Goal: Check status: Check status

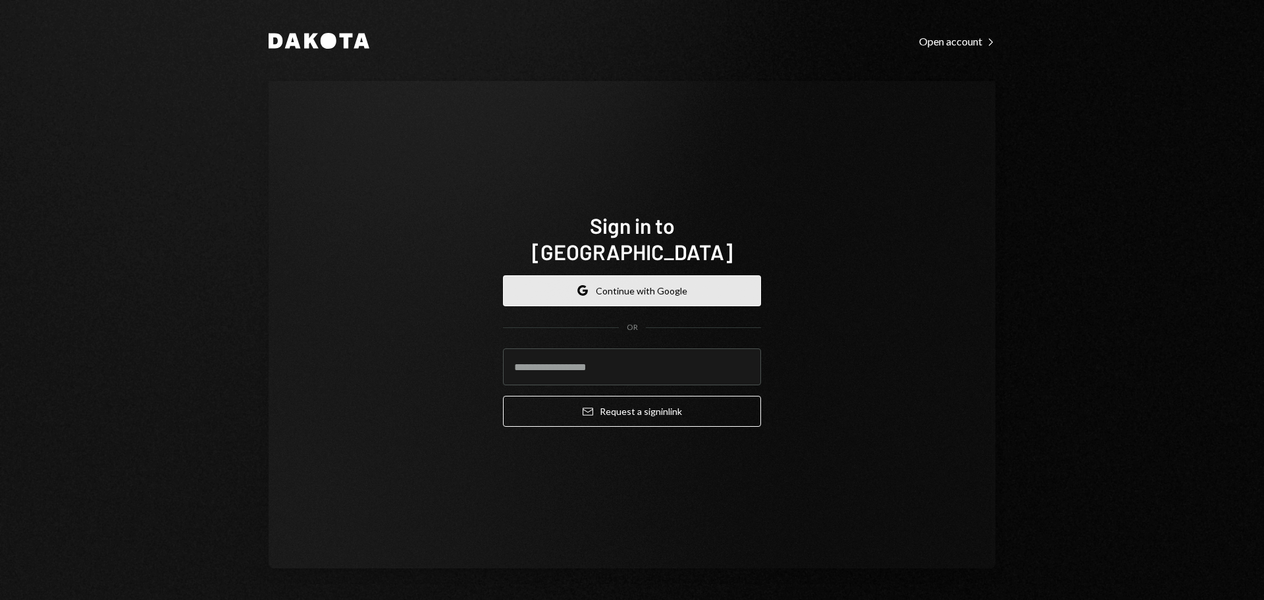
click at [586, 290] on icon "button" at bounding box center [585, 292] width 5 height 5
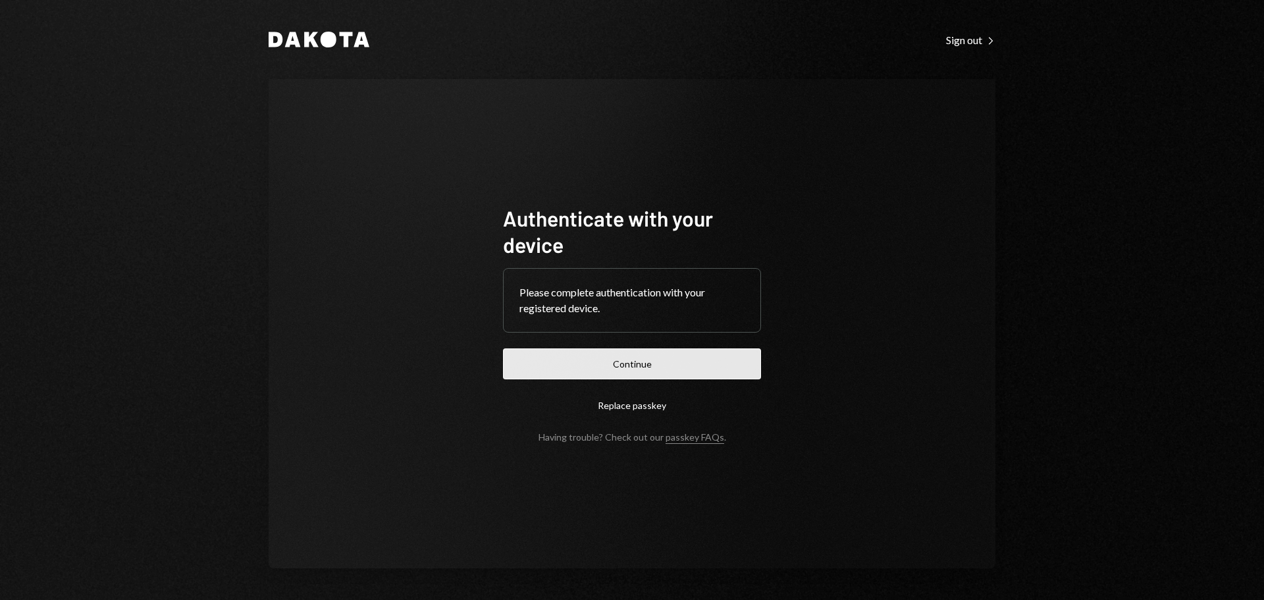
click at [685, 364] on button "Continue" at bounding box center [632, 363] width 258 height 31
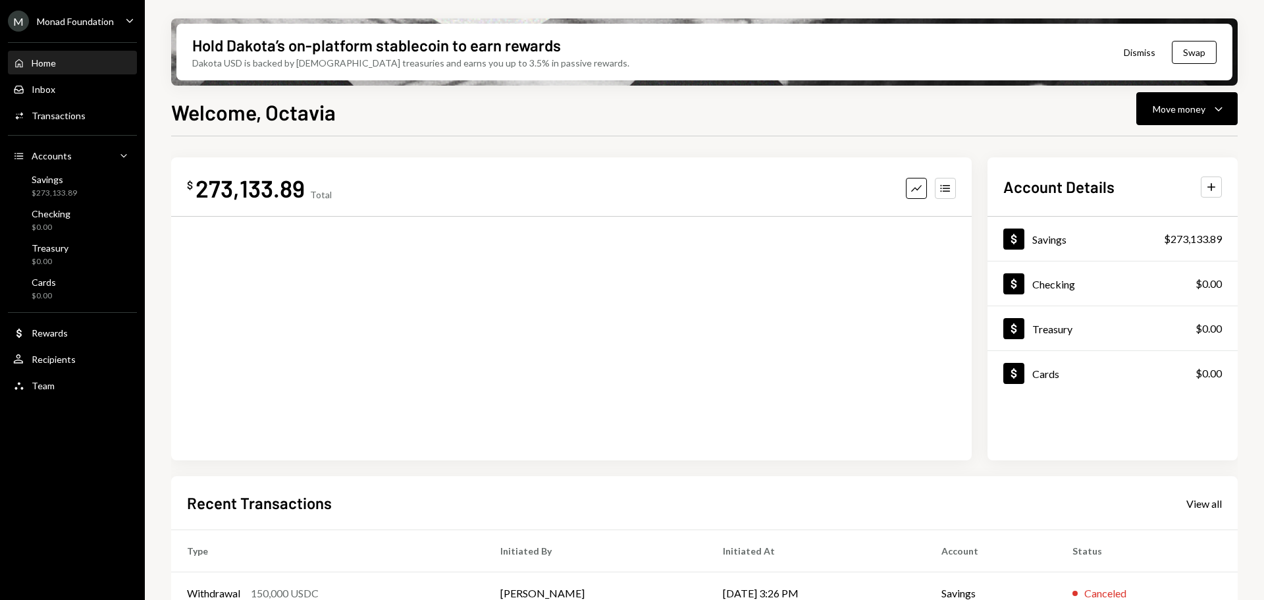
click at [78, 17] on div "Monad Foundation" at bounding box center [75, 21] width 77 height 11
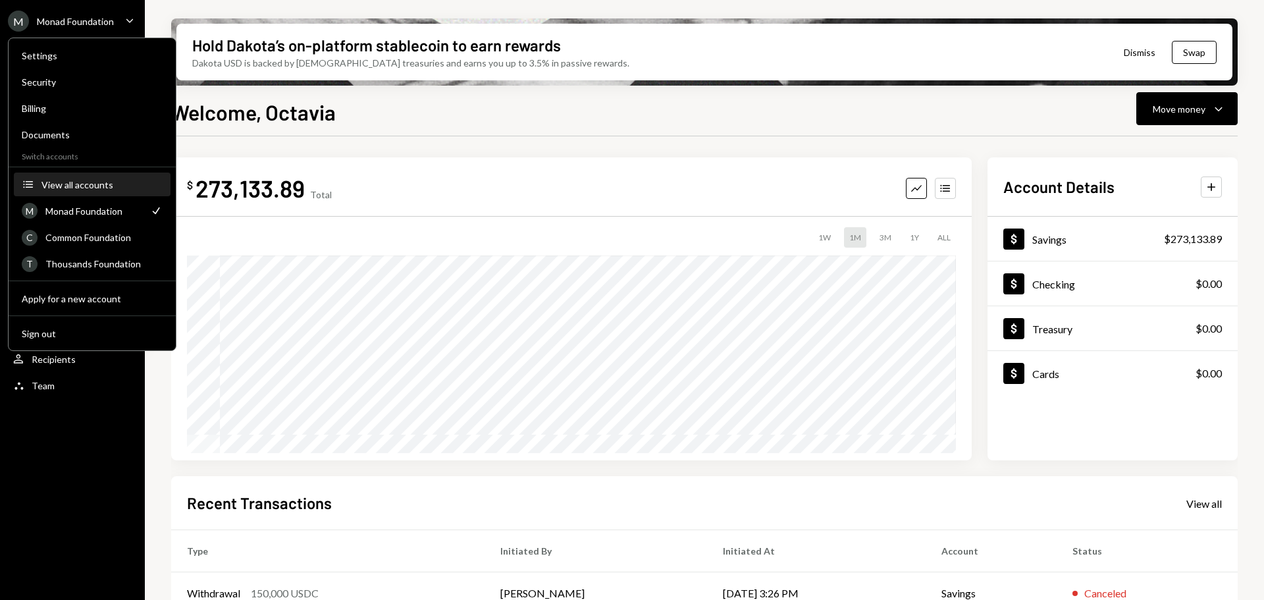
click at [99, 186] on div "View all accounts" at bounding box center [101, 184] width 121 height 11
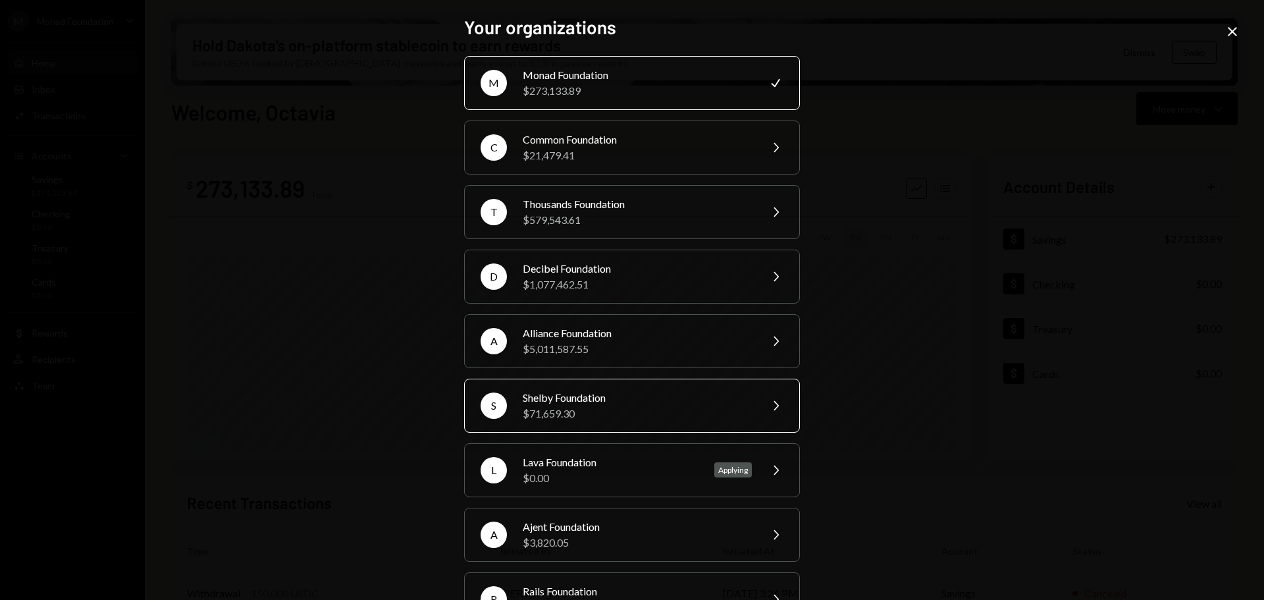
click at [631, 396] on div "Shelby Foundation" at bounding box center [637, 398] width 229 height 16
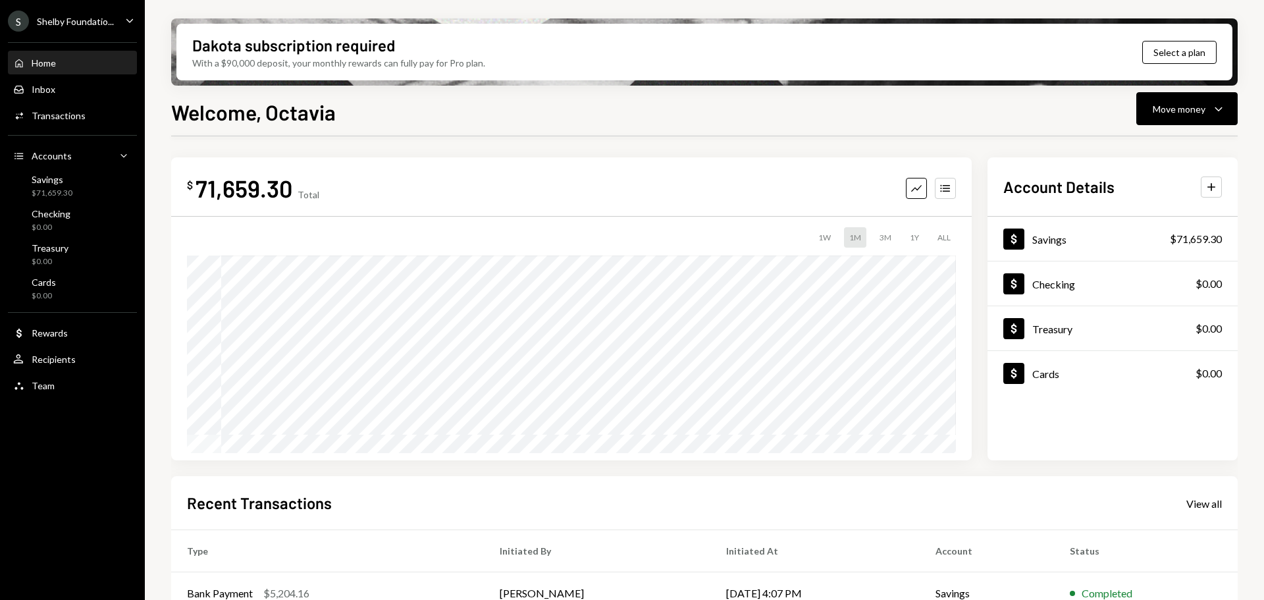
scroll to position [194, 0]
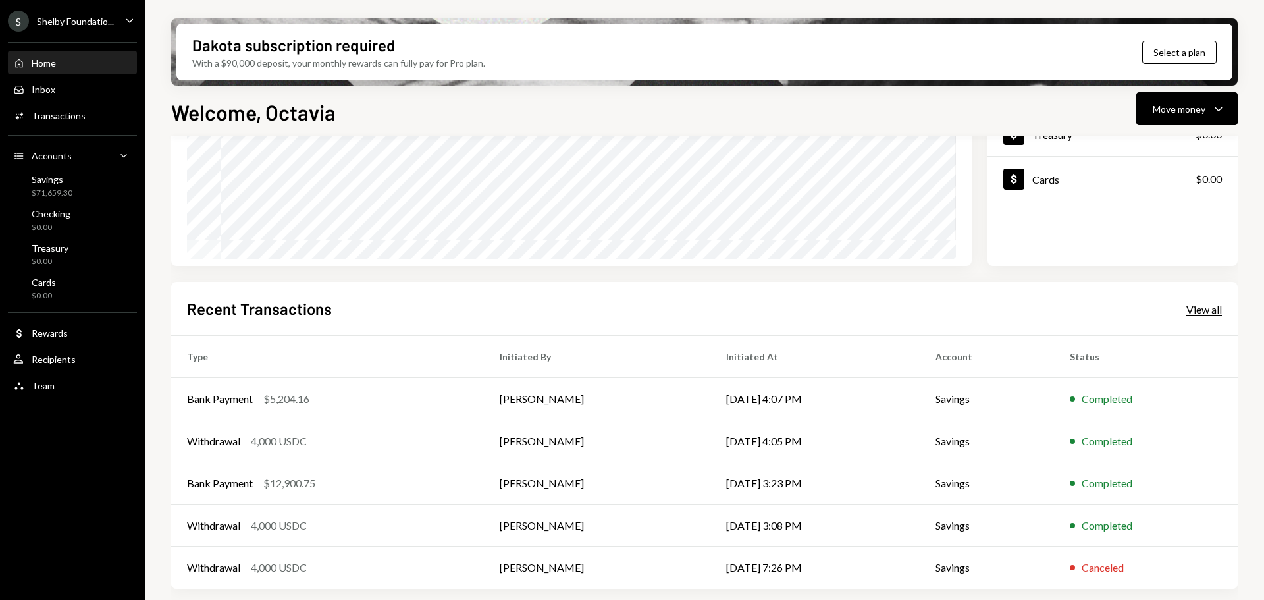
click at [1201, 307] on div "View all" at bounding box center [1204, 309] width 36 height 13
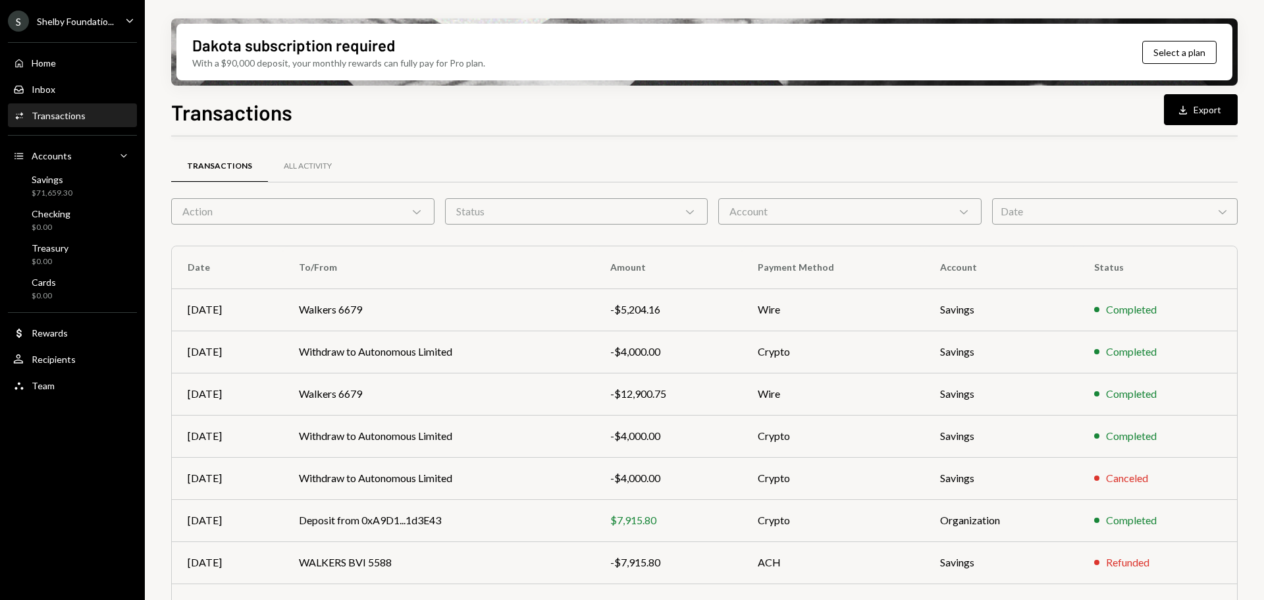
scroll to position [150, 0]
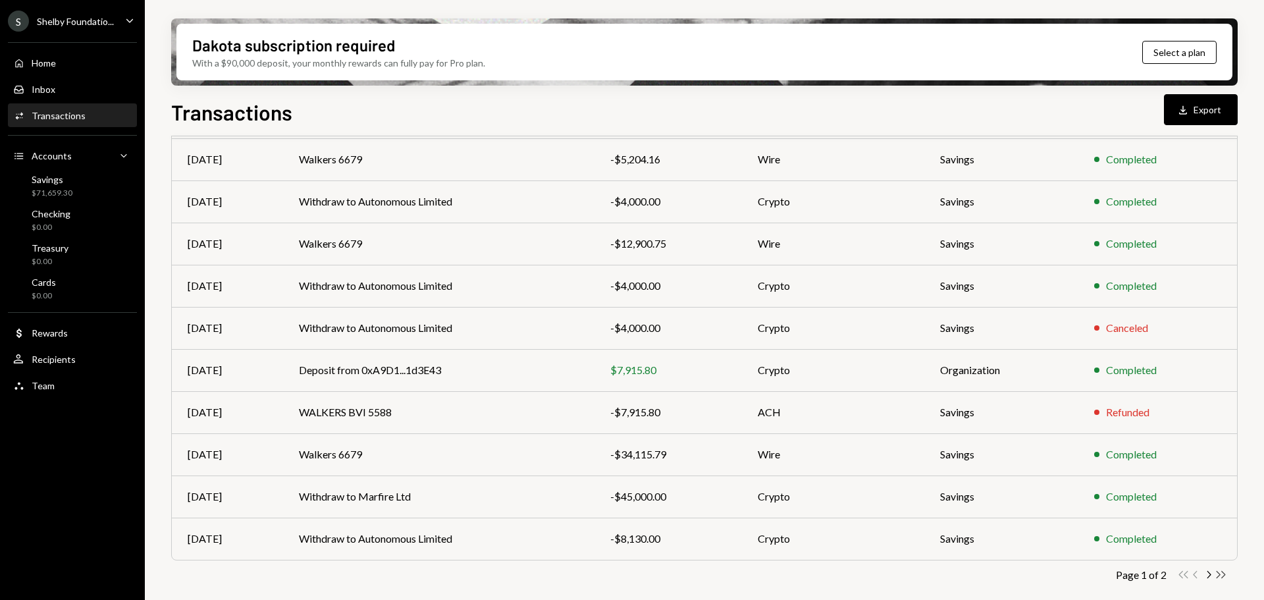
click at [1220, 572] on icon "Double Arrow Right" at bounding box center [1220, 574] width 13 height 13
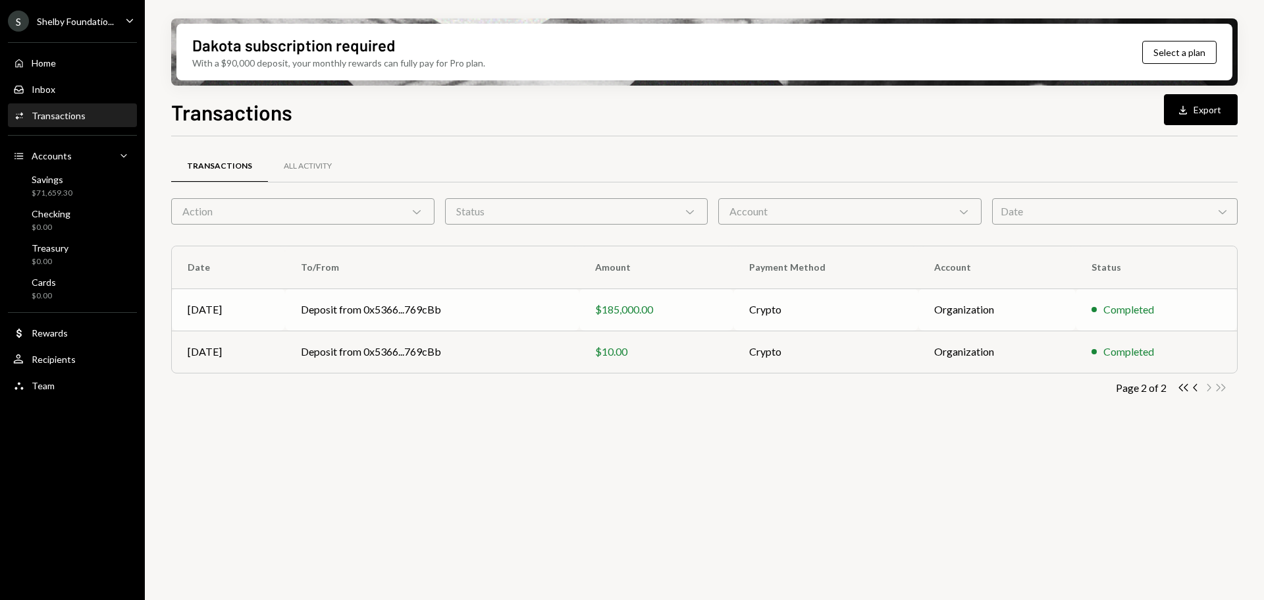
click at [336, 313] on td "Deposit from 0x5366...769cBb" at bounding box center [432, 309] width 295 height 42
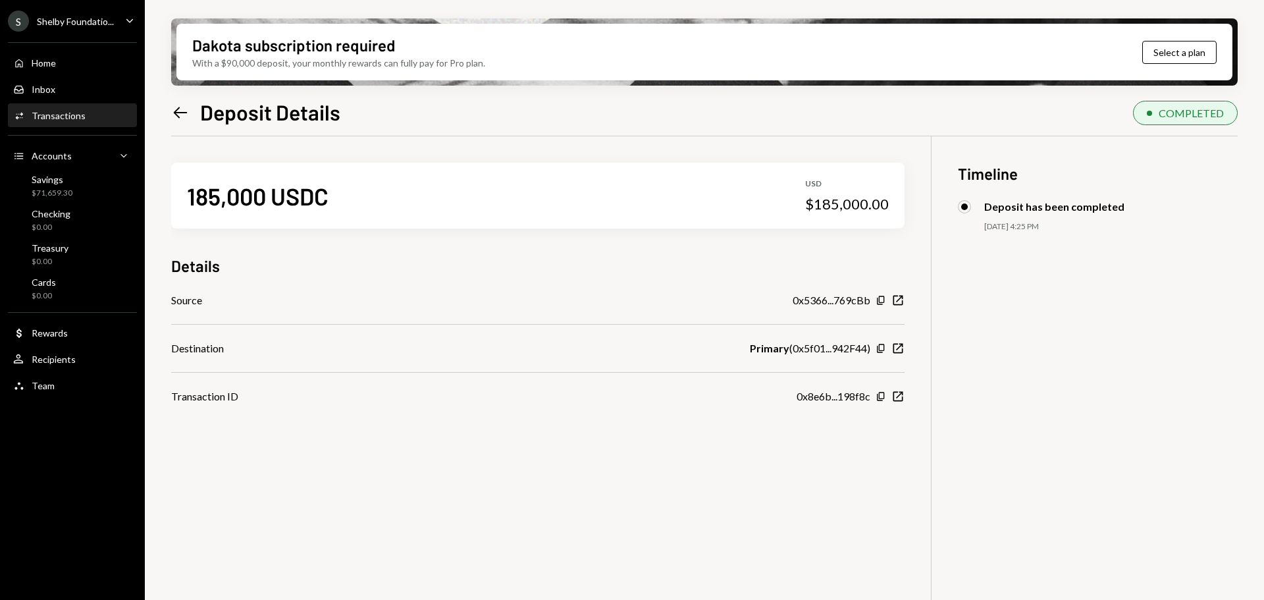
click at [246, 463] on div "185,000 USDC USD $185,000.00 Details Source 0x5366...769cBb Copy New Window Des…" at bounding box center [704, 436] width 1066 height 600
click at [180, 118] on icon "Left Arrow" at bounding box center [180, 112] width 18 height 18
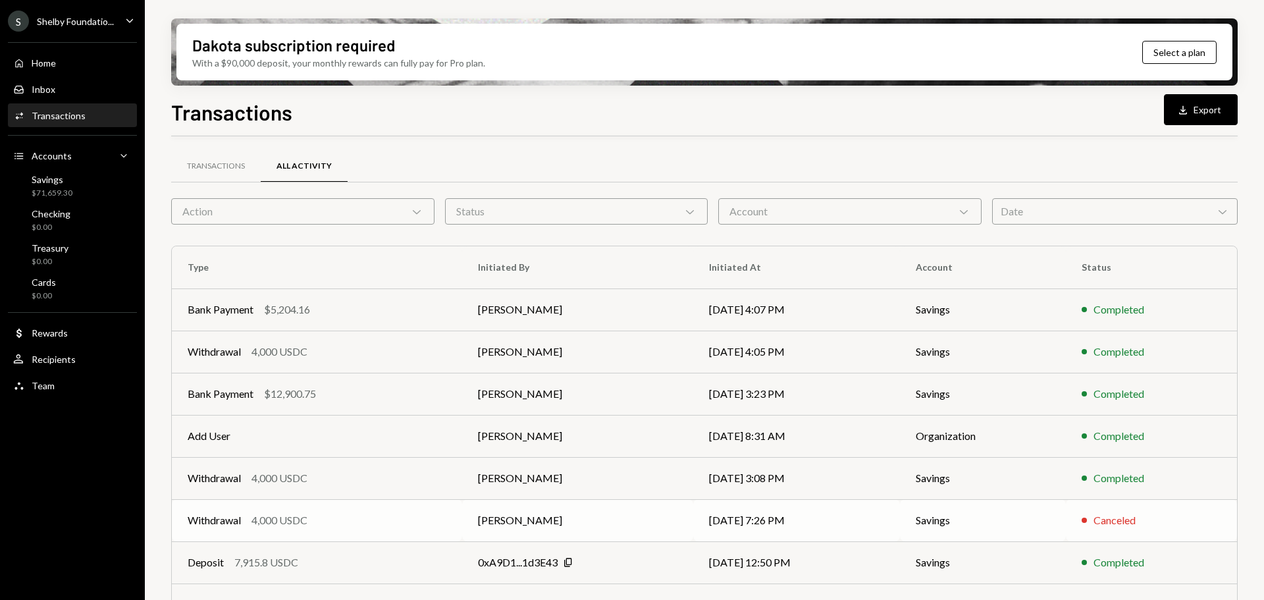
scroll to position [150, 0]
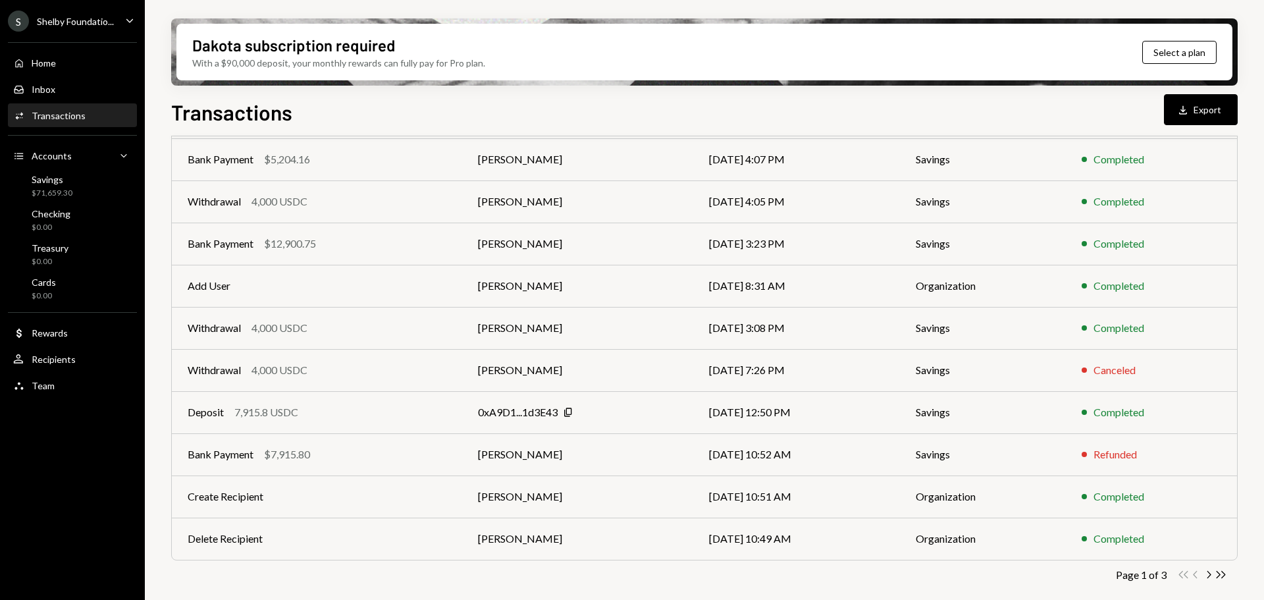
click at [1217, 573] on icon "Double Arrow Right" at bounding box center [1220, 574] width 13 height 13
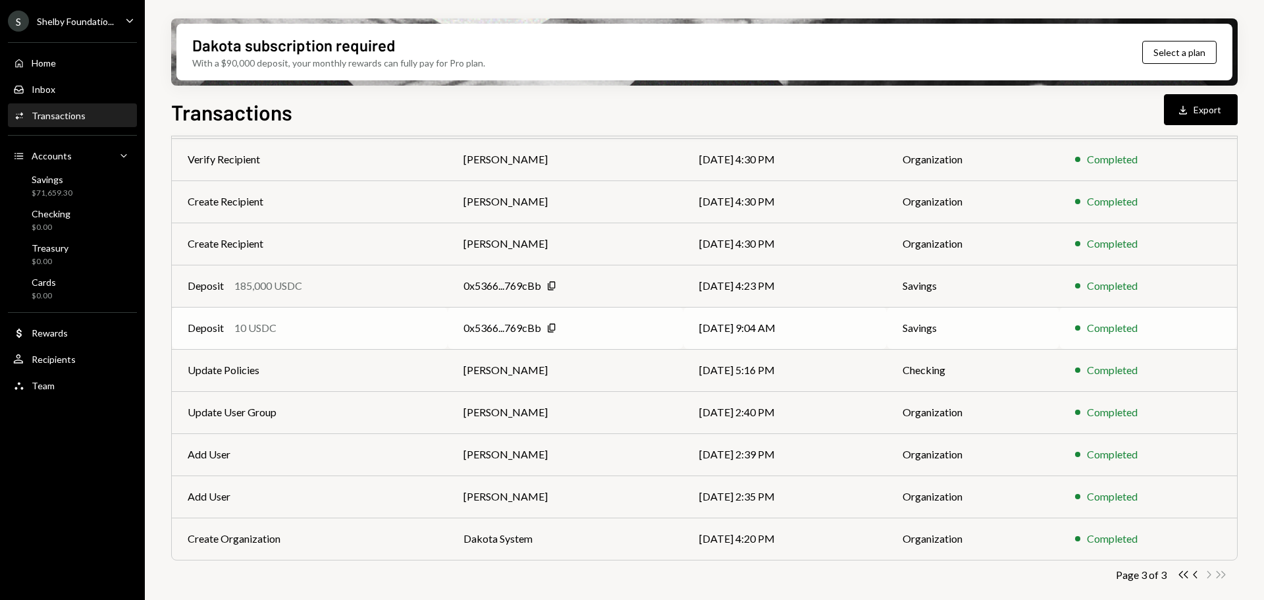
click at [465, 316] on td "0x5366...769cBb Copy" at bounding box center [566, 328] width 236 height 42
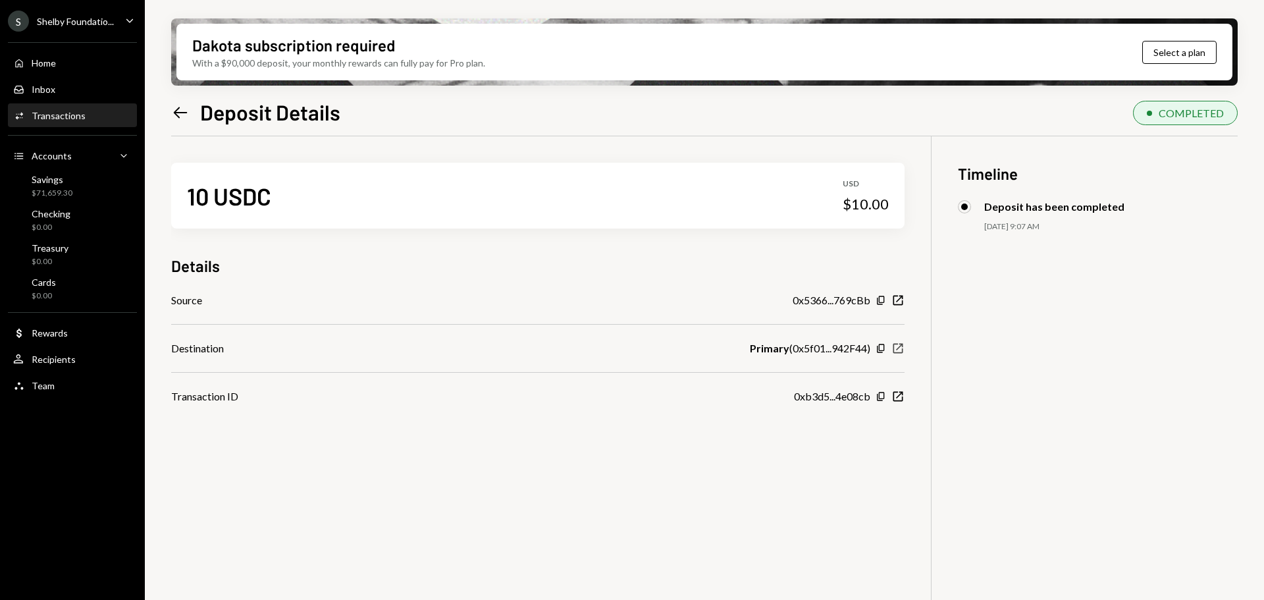
click at [896, 348] on icon "New Window" at bounding box center [897, 348] width 13 height 13
click at [182, 106] on icon "Left Arrow" at bounding box center [180, 112] width 18 height 18
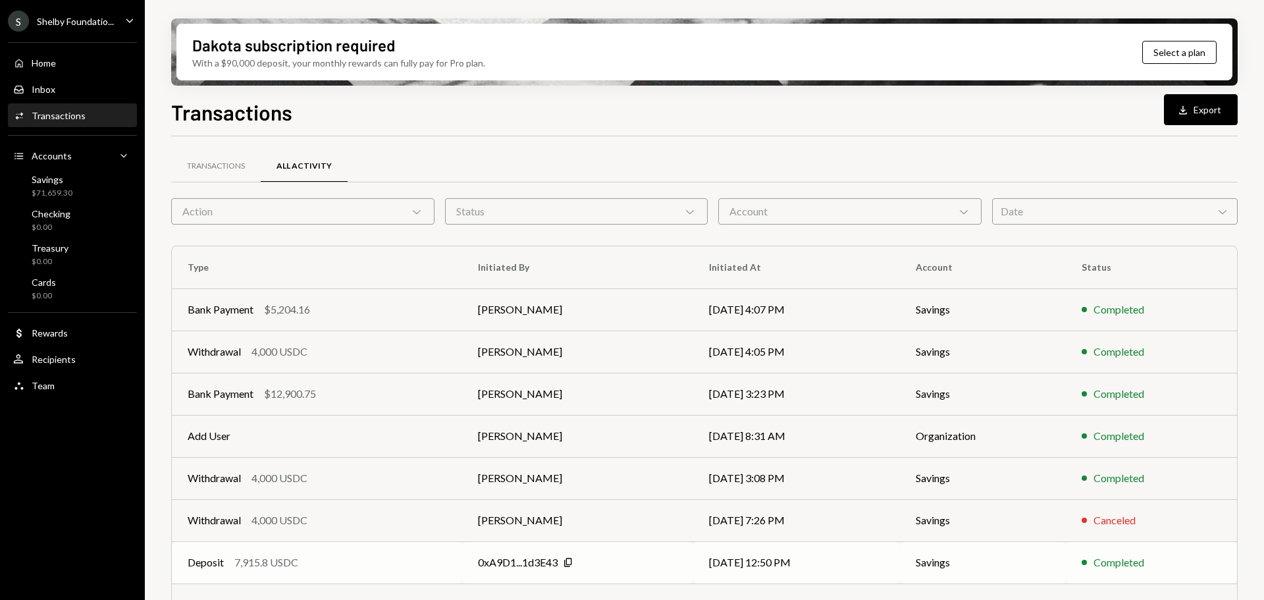
scroll to position [150, 0]
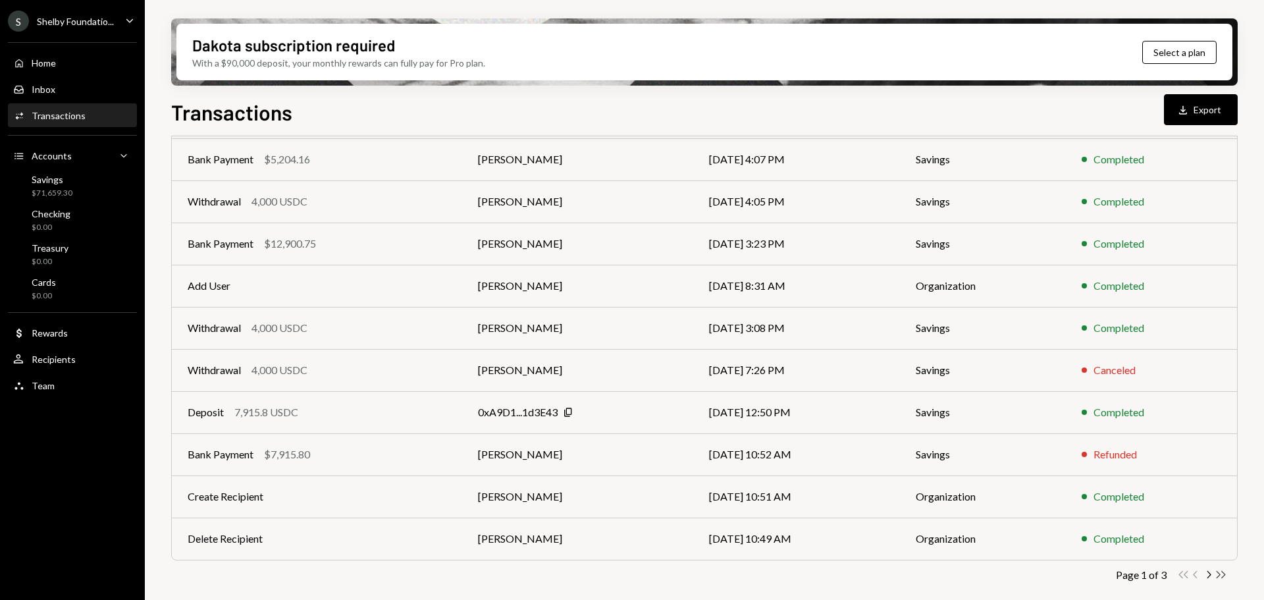
click at [1222, 575] on icon "Double Arrow Right" at bounding box center [1220, 574] width 13 height 13
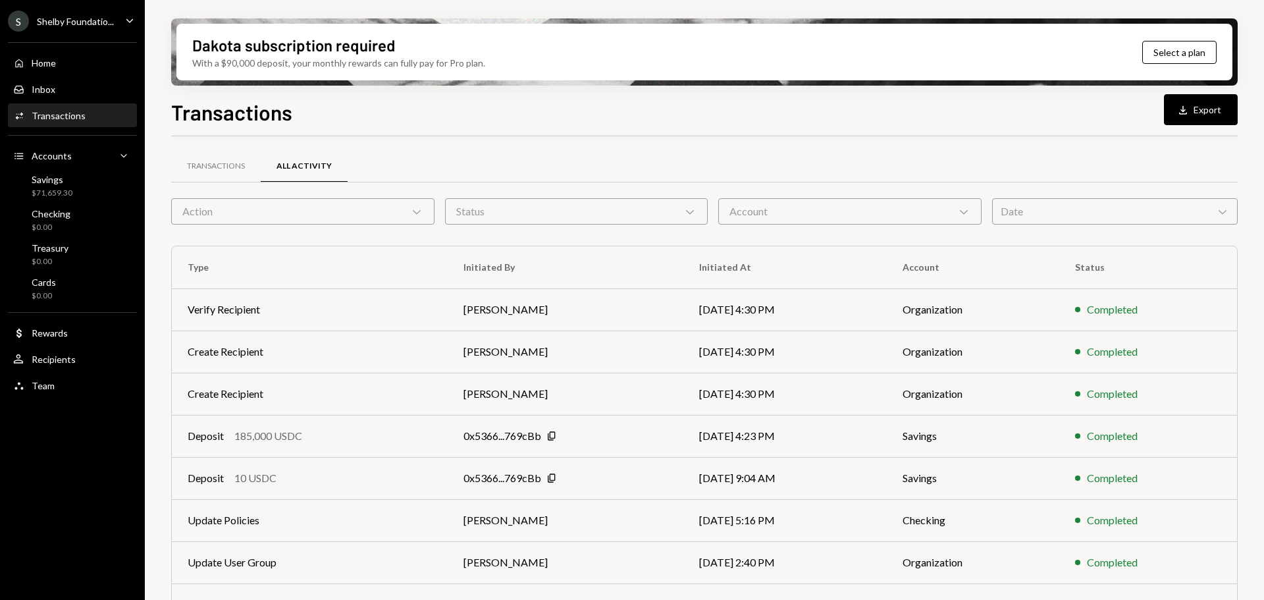
scroll to position [150, 0]
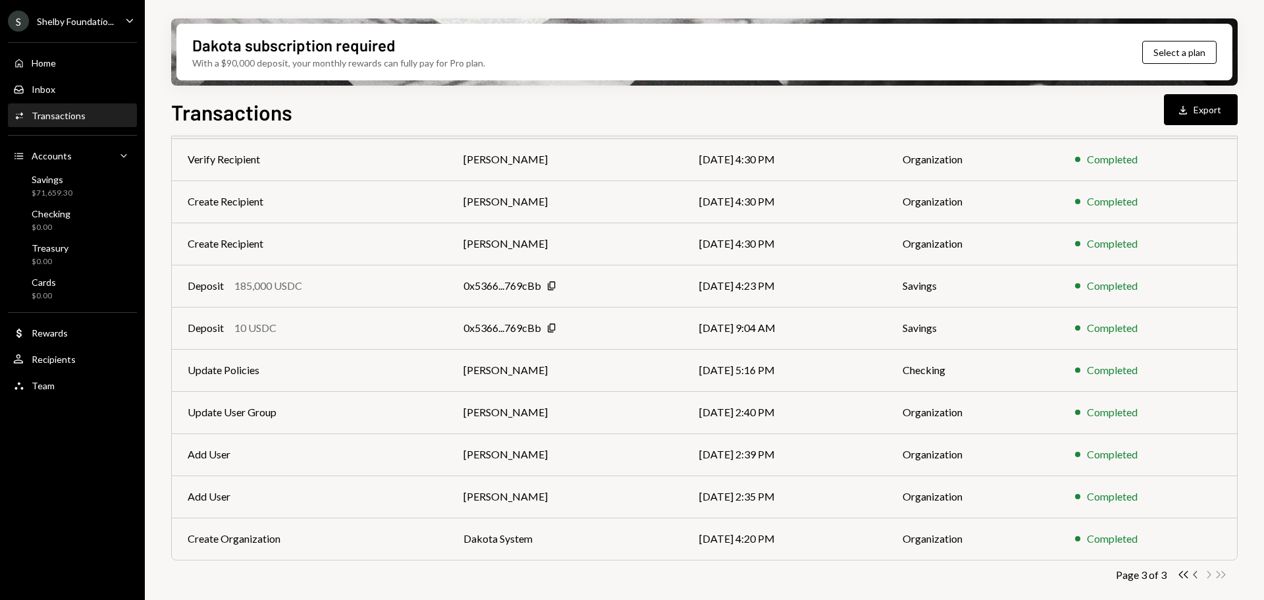
click at [1194, 573] on icon "Chevron Left" at bounding box center [1195, 574] width 13 height 13
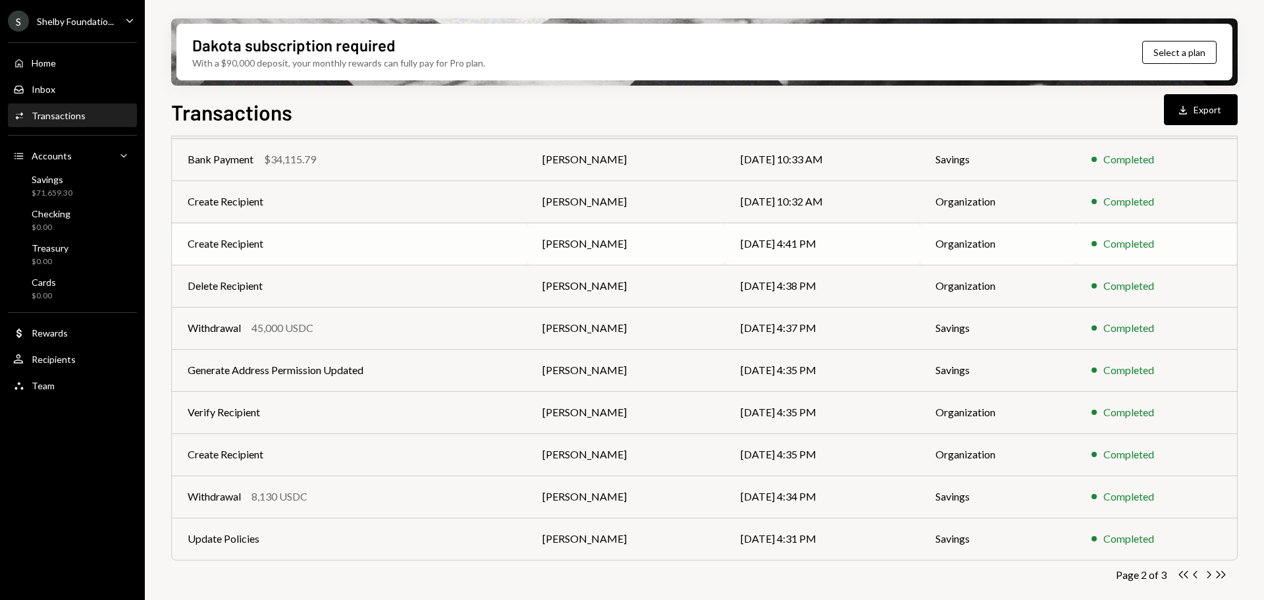
scroll to position [0, 0]
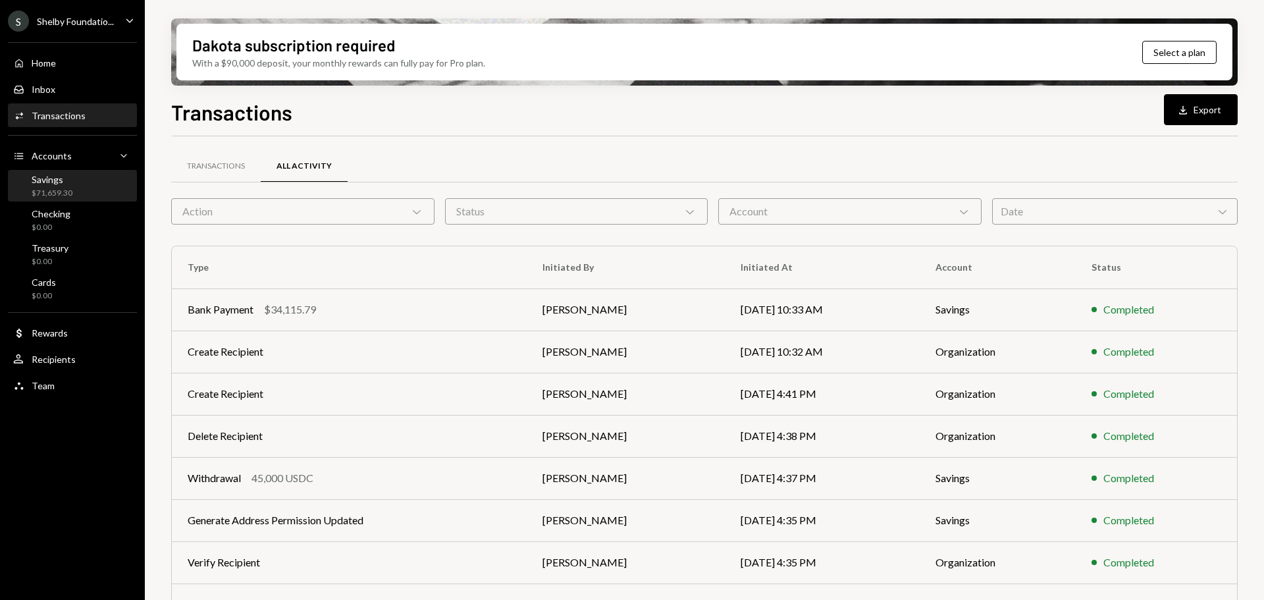
click at [88, 184] on div "Savings $71,659.30" at bounding box center [72, 186] width 118 height 25
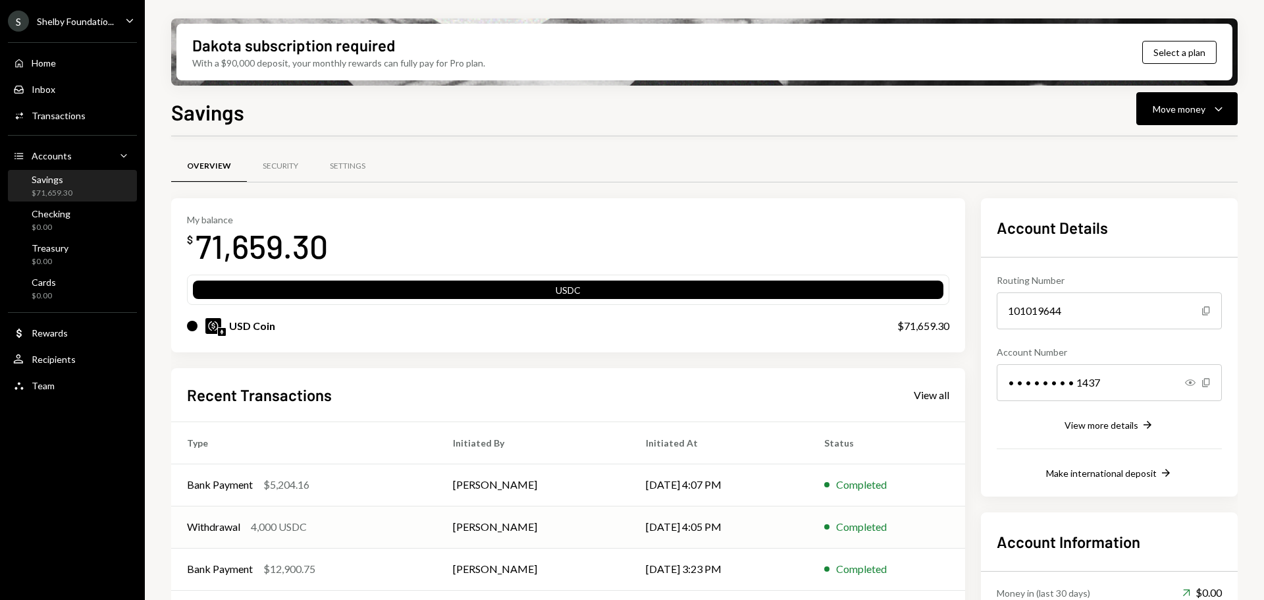
scroll to position [116, 0]
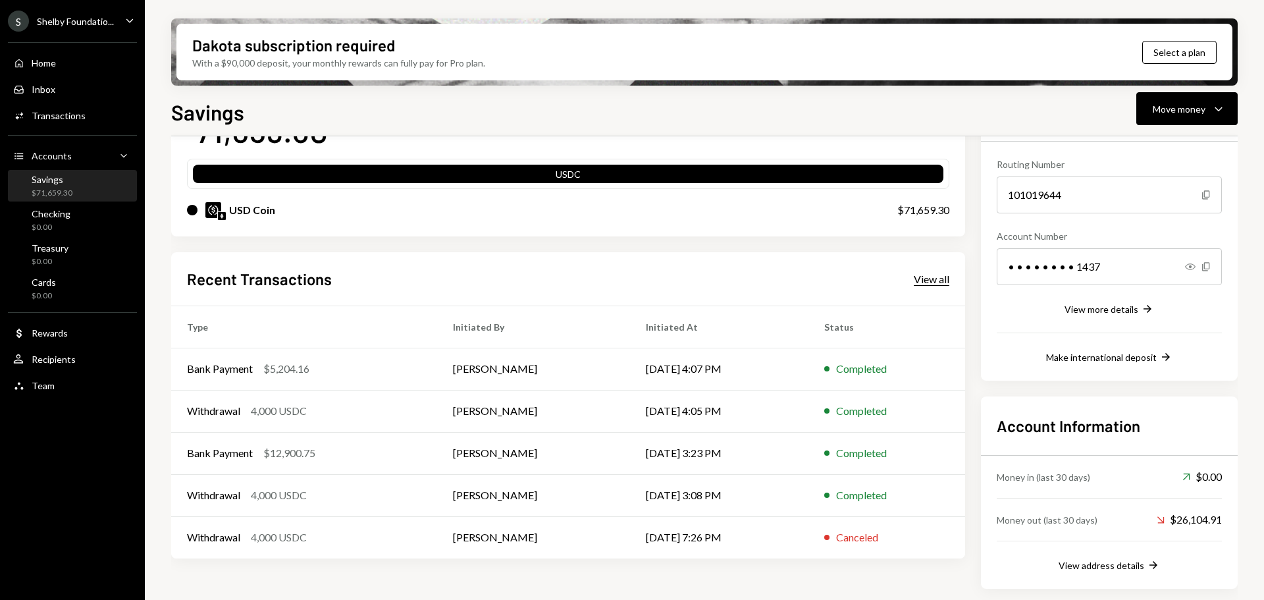
click at [941, 275] on div "View all" at bounding box center [932, 278] width 36 height 13
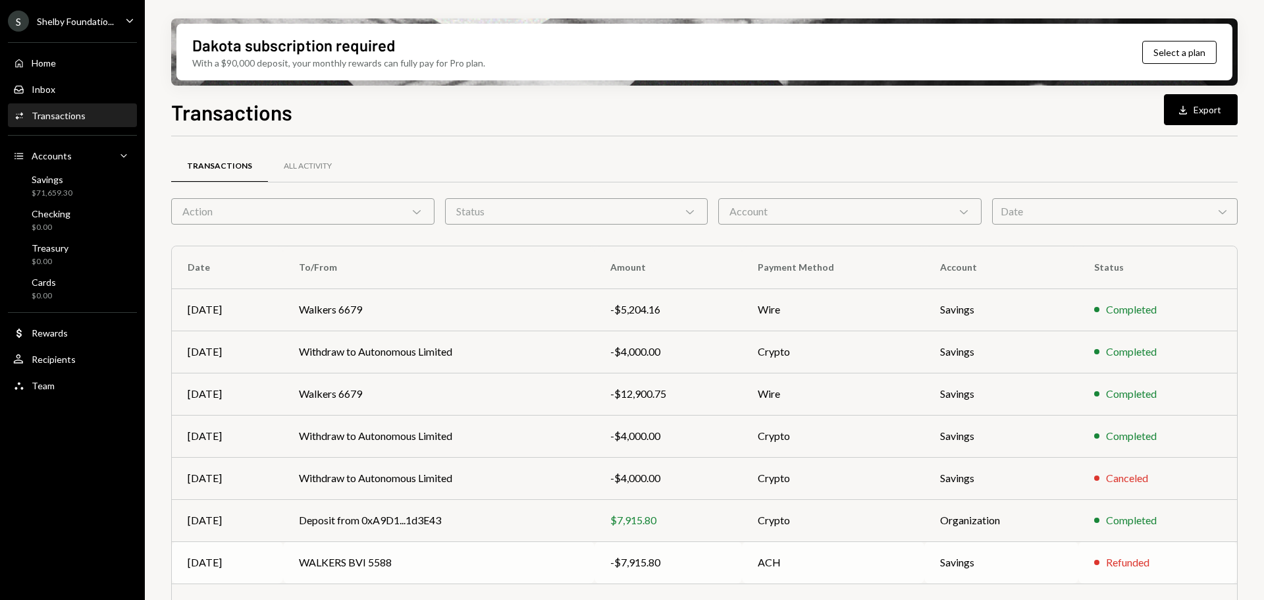
scroll to position [150, 0]
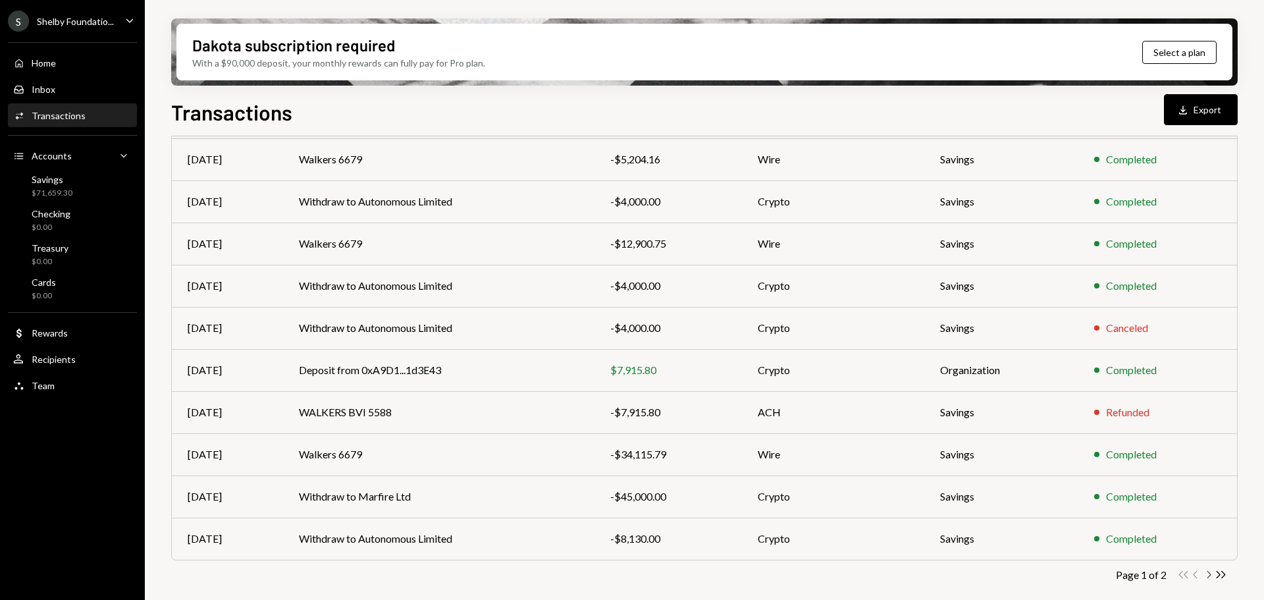
click at [1208, 574] on icon "Chevron Right" at bounding box center [1208, 574] width 13 height 13
